Goal: Task Accomplishment & Management: Use online tool/utility

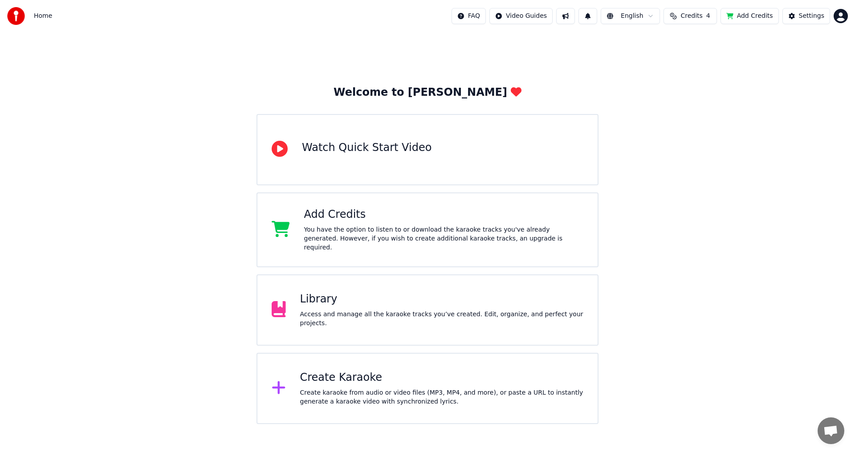
click at [359, 293] on div "Library" at bounding box center [442, 299] width 284 height 14
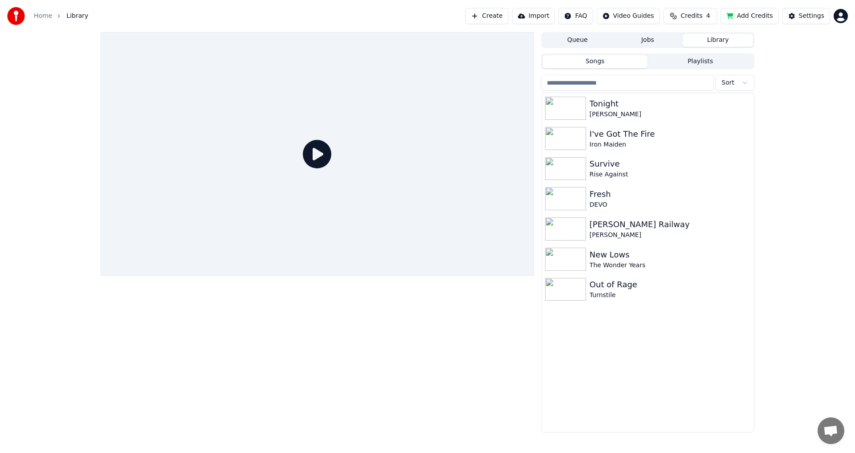
click at [630, 43] on button "Jobs" at bounding box center [648, 40] width 70 height 13
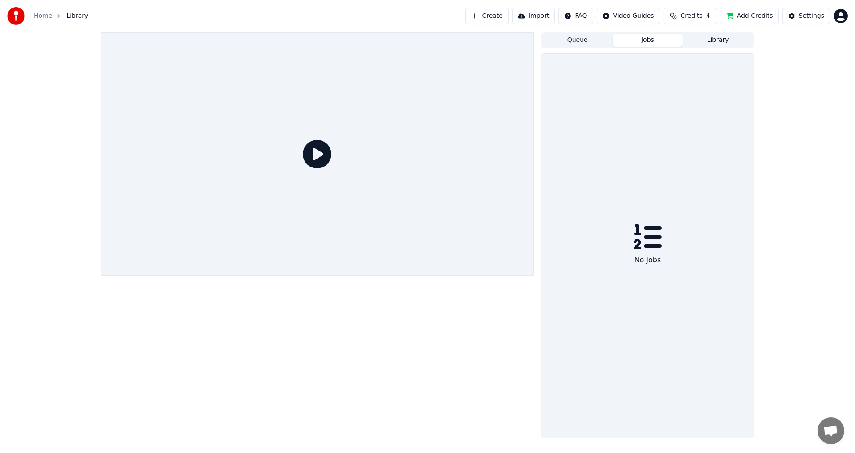
click at [588, 43] on button "Queue" at bounding box center [578, 40] width 70 height 13
click at [639, 40] on button "Jobs" at bounding box center [648, 40] width 70 height 13
click at [719, 44] on button "Library" at bounding box center [718, 40] width 70 height 13
click at [707, 58] on button "Playlists" at bounding box center [701, 61] width 106 height 13
click at [636, 70] on div "Songs Playlists No playlists" at bounding box center [647, 245] width 213 height 384
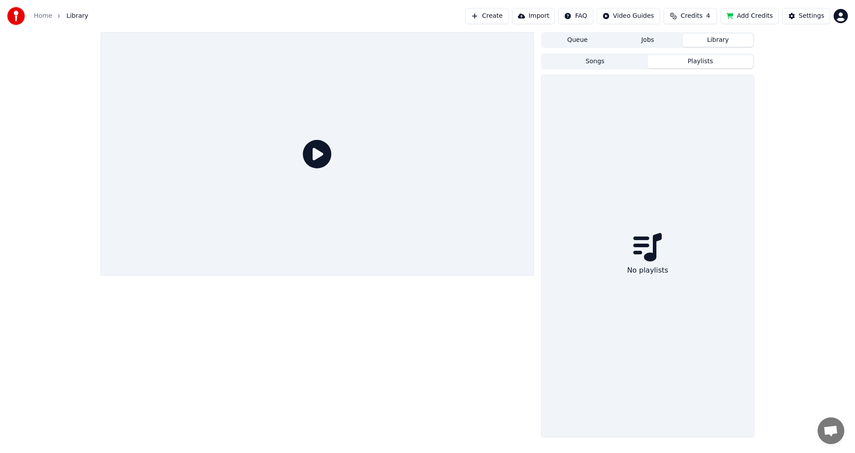
click at [634, 69] on div "Songs Playlists" at bounding box center [647, 61] width 213 height 16
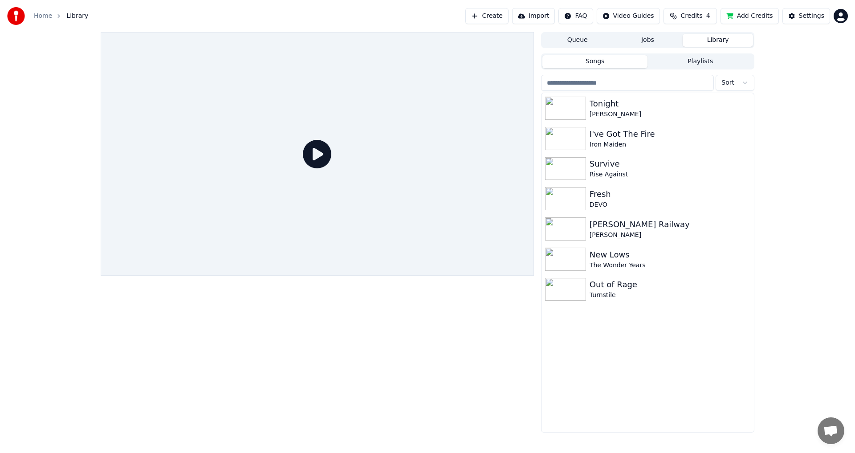
click at [633, 66] on button "Songs" at bounding box center [596, 61] width 106 height 13
click at [51, 17] on div "Home" at bounding box center [48, 16] width 28 height 9
click at [42, 15] on link "Home" at bounding box center [43, 16] width 18 height 9
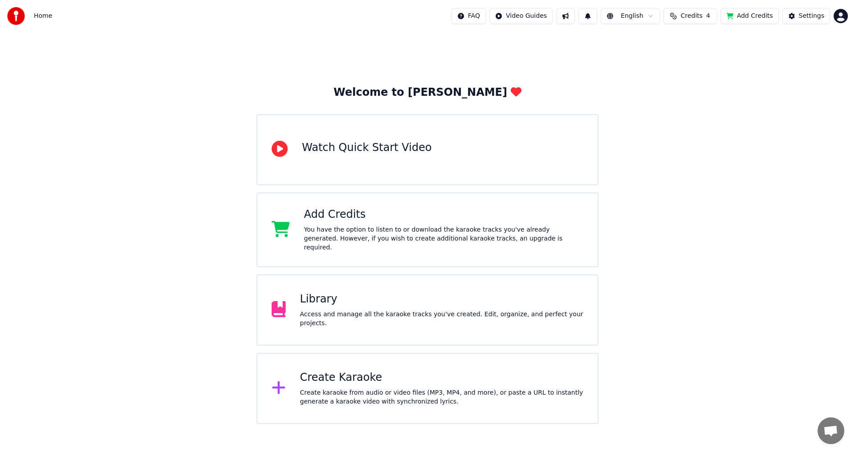
click at [376, 325] on div "Library Access and manage all the karaoke tracks you’ve created. Edit, organize…" at bounding box center [428, 309] width 342 height 71
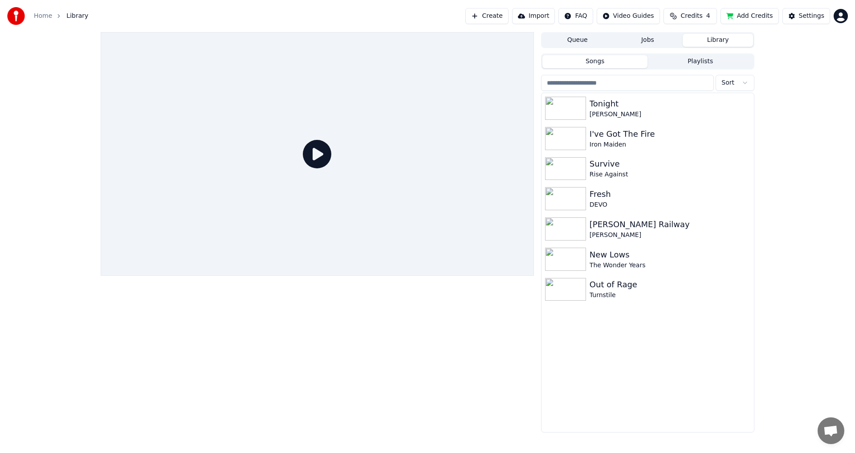
click at [569, 84] on input "search" at bounding box center [627, 83] width 173 height 16
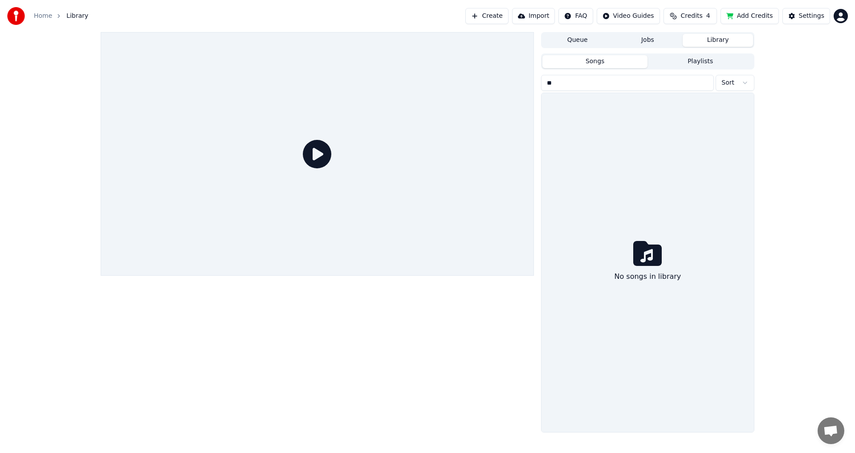
type input "*"
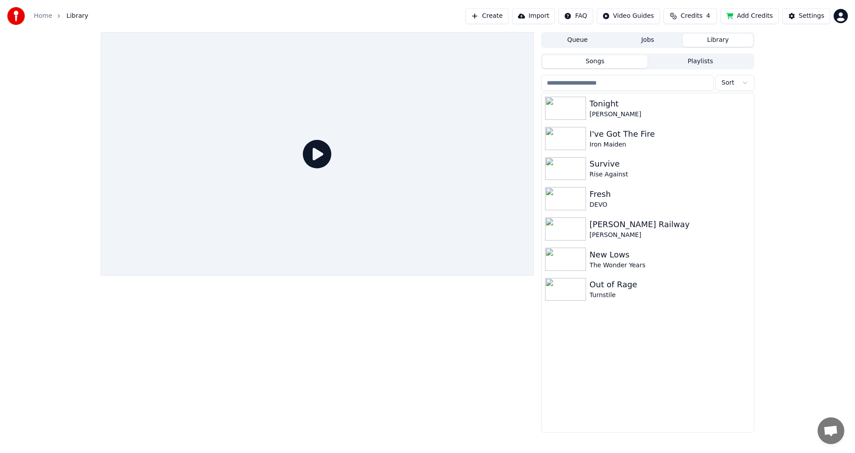
click at [781, 81] on div "Queue Jobs Library Songs Playlists Sort Tonight [PERSON_NAME] I've Got The Fire…" at bounding box center [427, 232] width 855 height 401
click at [498, 16] on button "Create" at bounding box center [487, 16] width 43 height 16
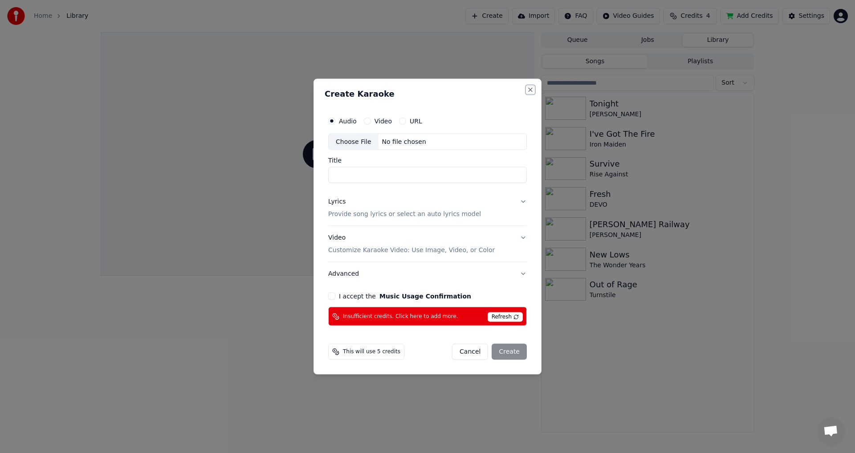
click at [532, 87] on button "Close" at bounding box center [530, 89] width 7 height 7
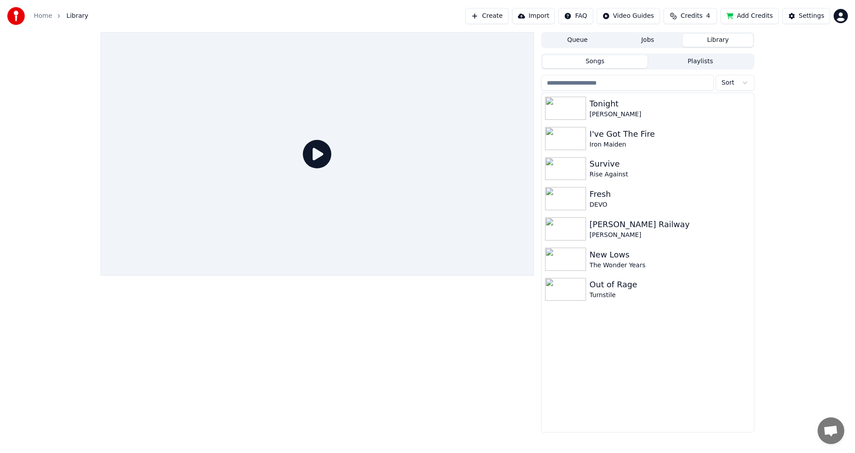
click at [645, 42] on button "Jobs" at bounding box center [648, 40] width 70 height 13
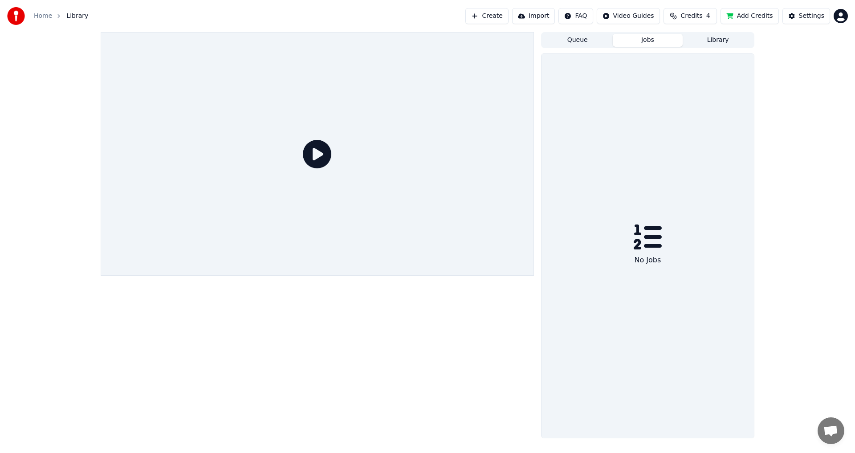
drag, startPoint x: 620, startPoint y: 44, endPoint x: 613, endPoint y: 44, distance: 6.3
click at [613, 44] on button "Jobs" at bounding box center [648, 40] width 70 height 13
click at [603, 42] on button "Queue" at bounding box center [578, 40] width 70 height 13
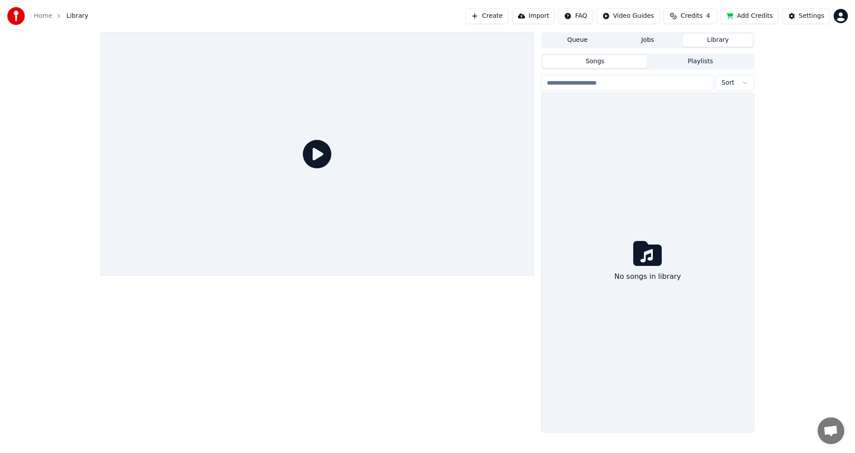
click at [714, 36] on button "Library" at bounding box center [718, 40] width 70 height 13
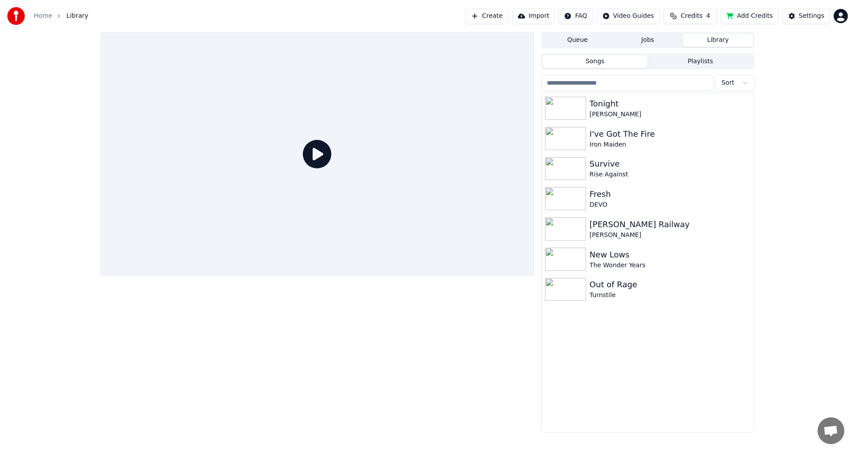
click at [694, 20] on span "Credits" at bounding box center [692, 16] width 22 height 9
click at [701, 78] on button "Refresh" at bounding box center [696, 82] width 46 height 16
click at [834, 111] on div "Queue Jobs Library Songs Playlists Sort Tonight [PERSON_NAME] I've Got The Fire…" at bounding box center [427, 232] width 855 height 401
click at [843, 8] on div "Create Import FAQ Video Guides Credits 4 Add Credits Settings" at bounding box center [657, 16] width 383 height 16
click at [841, 14] on html "Home Library Create Import FAQ Video Guides Credits 4 Add Credits Settings Queu…" at bounding box center [427, 226] width 855 height 453
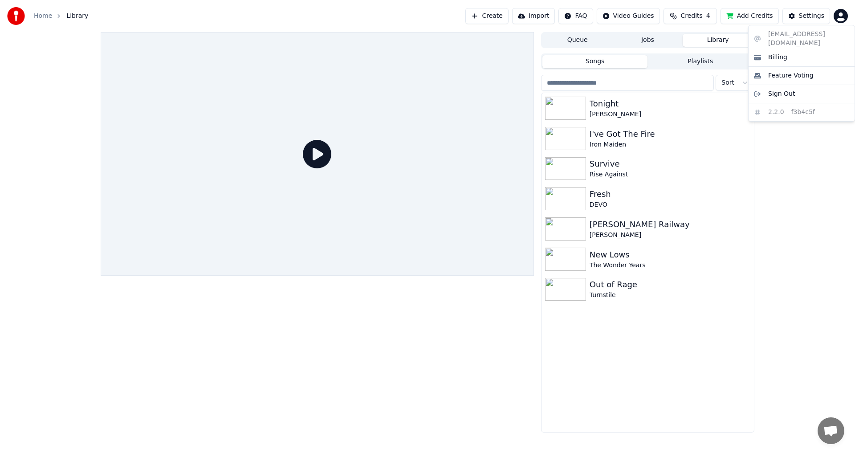
drag, startPoint x: 785, startPoint y: 22, endPoint x: 791, endPoint y: 18, distance: 7.4
click at [786, 21] on html "Home Library Create Import FAQ Video Guides Credits 4 Add Credits Settings Queu…" at bounding box center [427, 226] width 855 height 453
click at [791, 18] on button "Settings" at bounding box center [807, 16] width 48 height 16
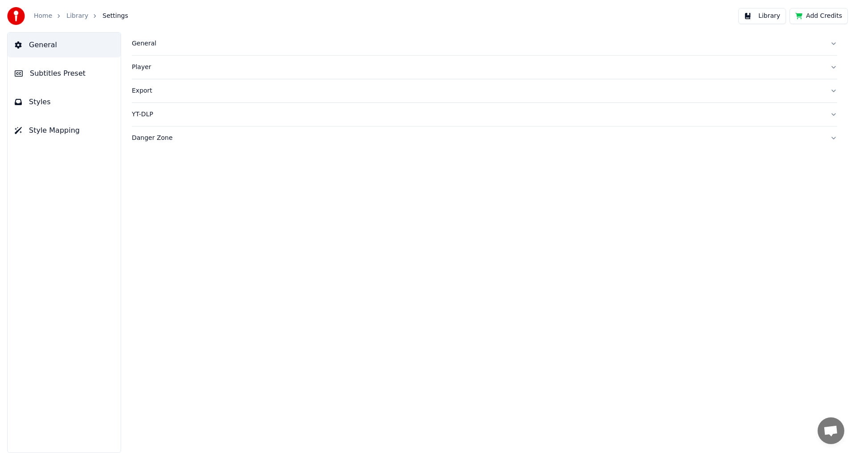
click at [75, 18] on link "Library" at bounding box center [77, 16] width 22 height 9
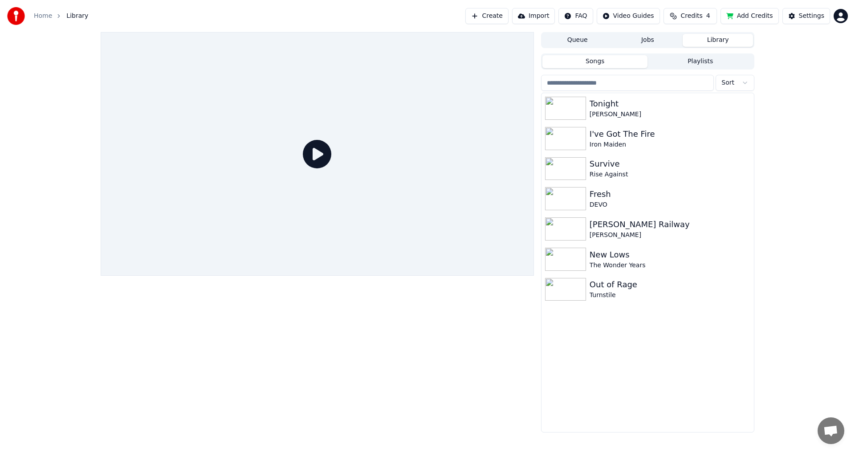
click at [591, 45] on button "Queue" at bounding box center [578, 40] width 70 height 13
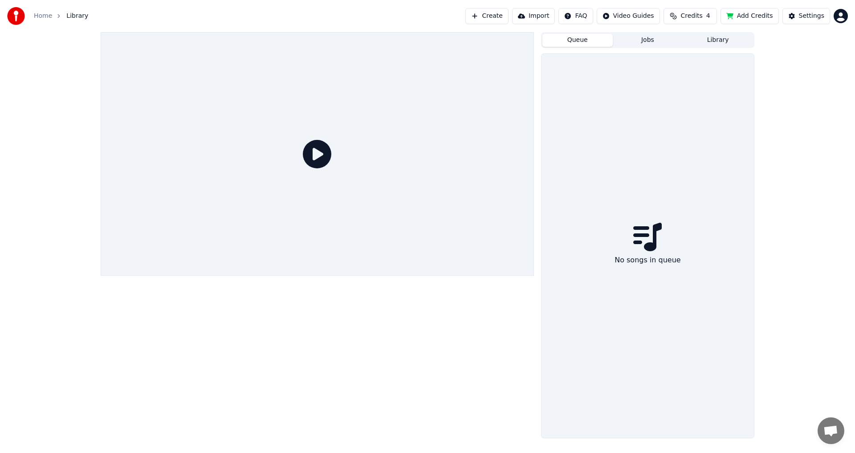
click at [542, 25] on div "Home Library Create Import FAQ Video Guides Credits 4 Add Credits Settings" at bounding box center [427, 16] width 855 height 32
click at [542, 23] on button "Import" at bounding box center [533, 16] width 43 height 16
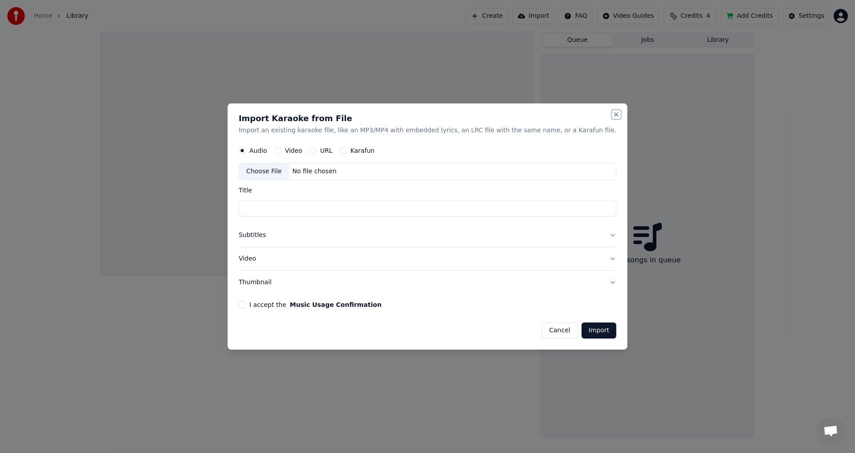
click at [613, 115] on button "Close" at bounding box center [616, 114] width 7 height 7
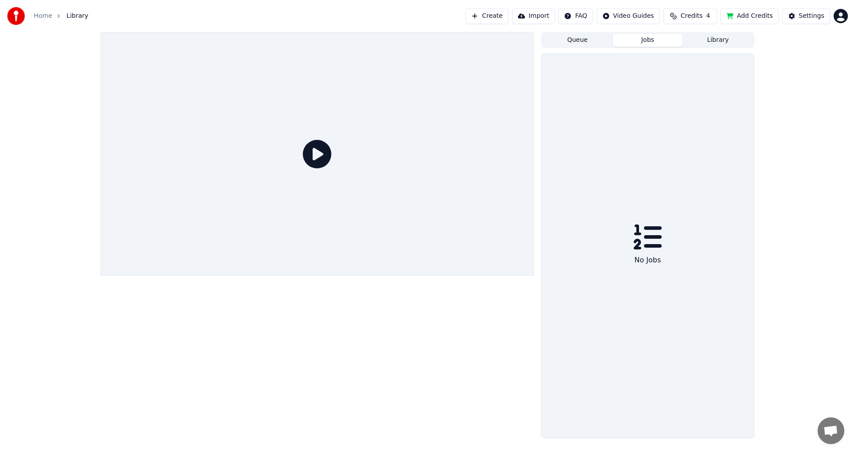
click at [628, 36] on button "Jobs" at bounding box center [648, 40] width 70 height 13
click at [628, 39] on button "Jobs" at bounding box center [648, 40] width 70 height 13
click at [631, 46] on button "Jobs" at bounding box center [648, 40] width 70 height 13
click at [605, 50] on div "Queue Jobs Library No Jobs" at bounding box center [647, 235] width 213 height 406
click at [586, 42] on button "Queue" at bounding box center [578, 40] width 70 height 13
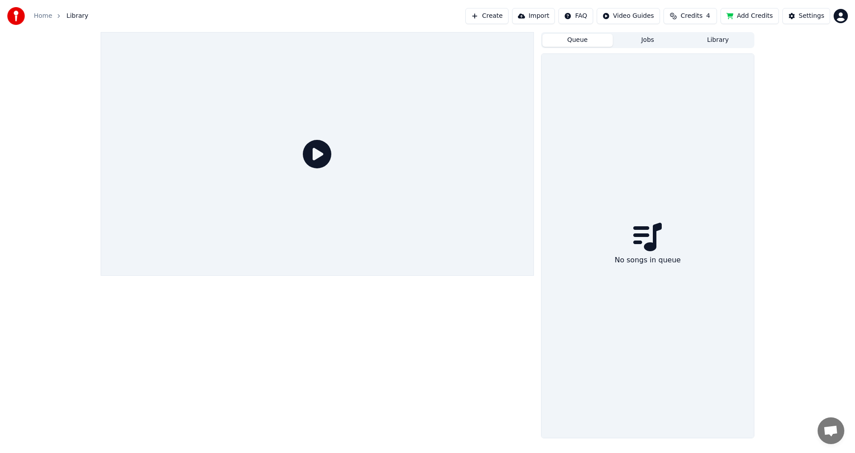
click at [697, 48] on div "Queue Jobs Library No songs in queue" at bounding box center [647, 235] width 213 height 406
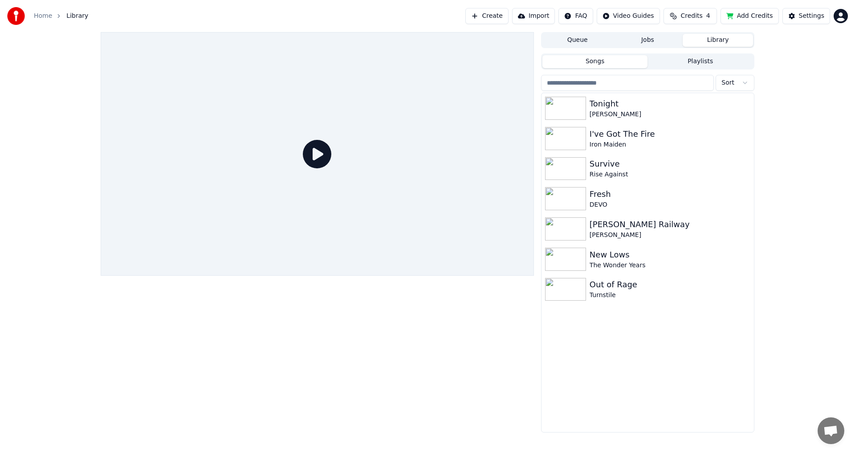
click at [703, 45] on button "Library" at bounding box center [718, 40] width 70 height 13
